Goal: Find specific page/section: Find specific page/section

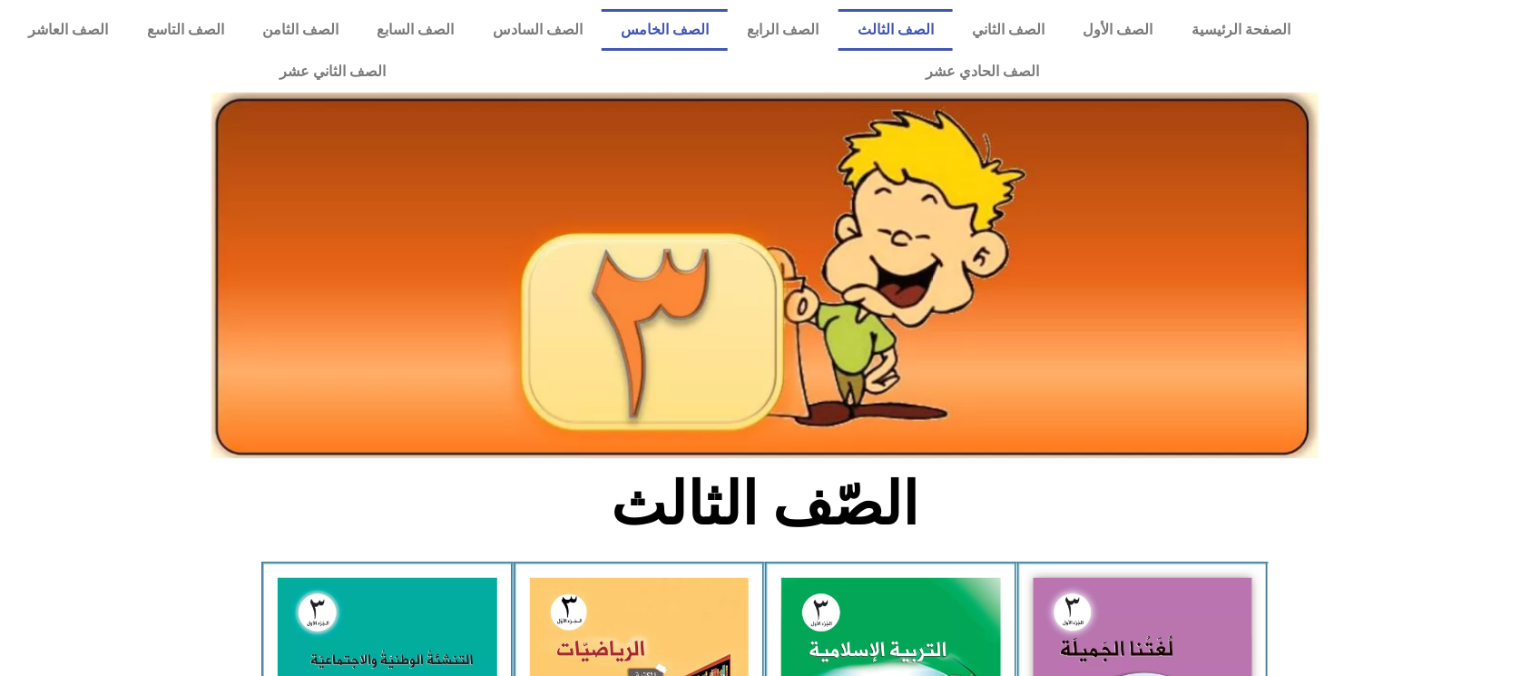
click at [728, 19] on link "الصف الخامس" at bounding box center [665, 30] width 126 height 42
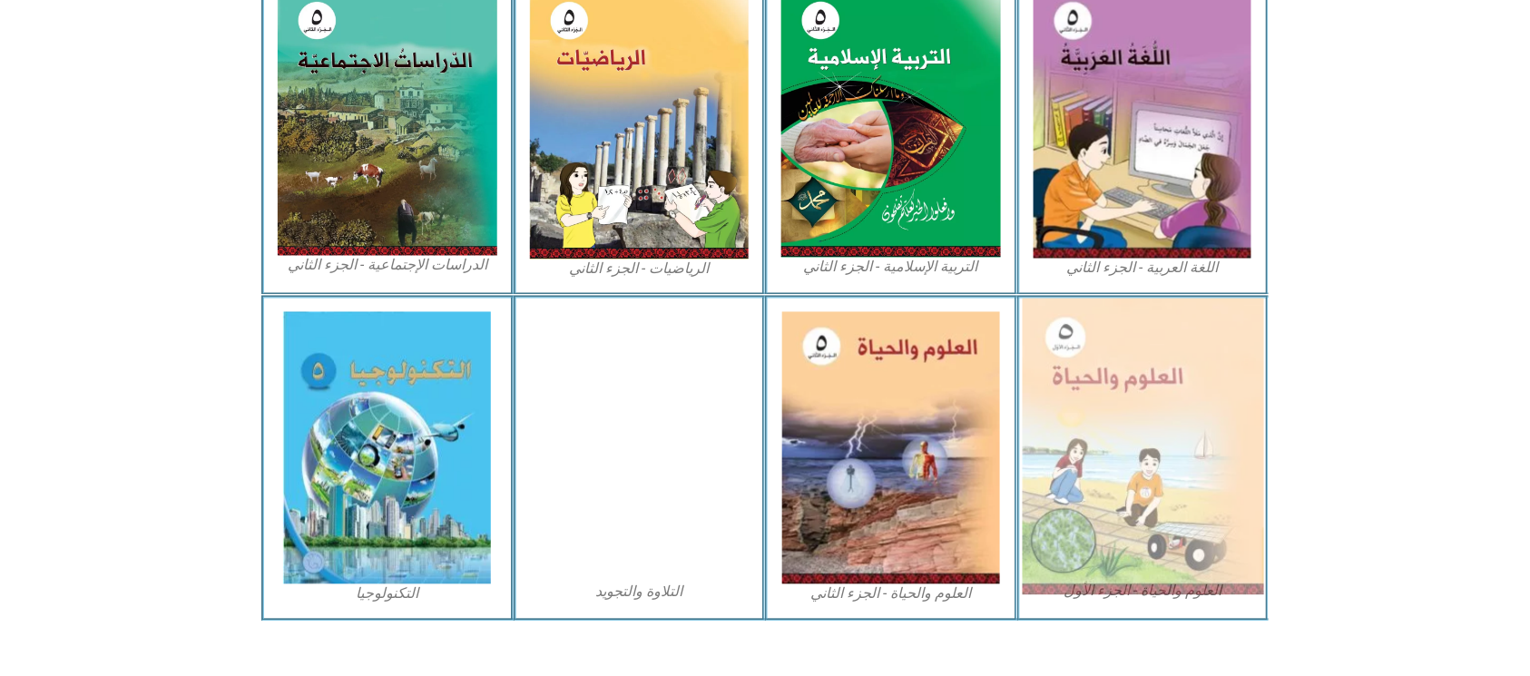
scroll to position [951, 0]
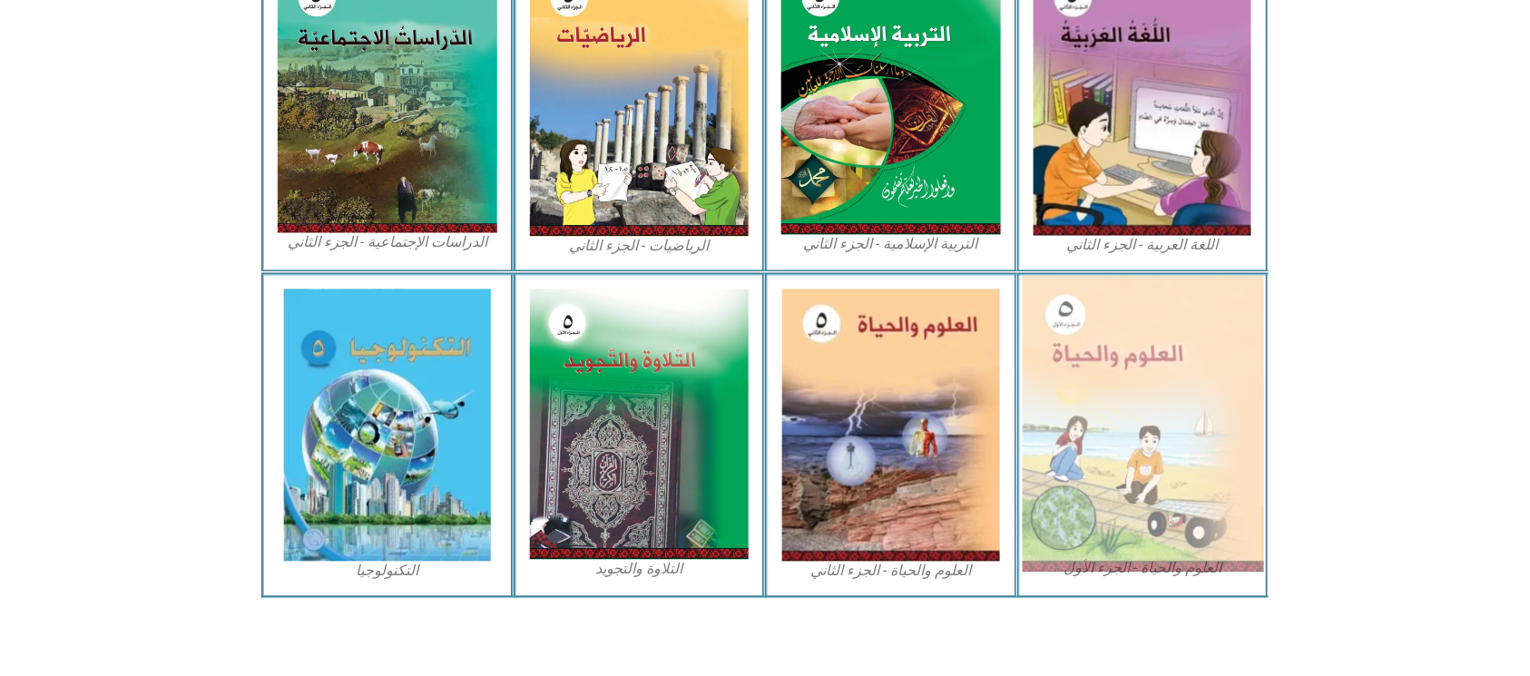
click at [1144, 414] on img at bounding box center [1142, 424] width 241 height 297
